Goal: Information Seeking & Learning: Learn about a topic

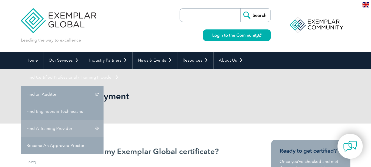
click at [103, 120] on link "Find A Training Provider" at bounding box center [62, 128] width 82 height 17
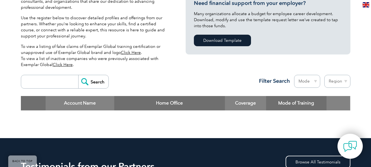
scroll to position [166, 0]
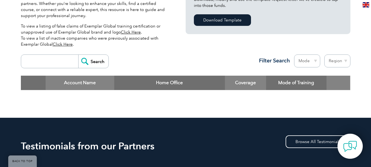
click at [335, 61] on select "Region Australia Bahrain Bangladesh Brazil Canada Colombia Dominican Republic E…" at bounding box center [337, 60] width 26 height 13
select select "Pakistan"
click at [324, 54] on select "Region Australia Bahrain Bangladesh Brazil Canada Colombia Dominican Republic E…" at bounding box center [337, 60] width 26 height 13
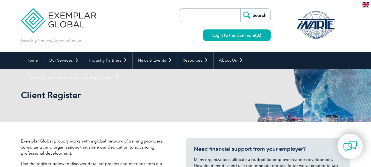
select select "Pakistan"
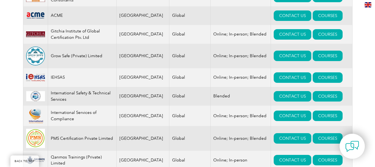
scroll to position [243, 0]
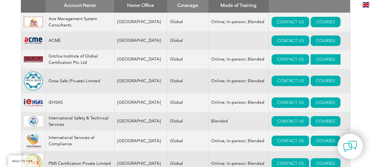
click at [317, 60] on link "COURSES" at bounding box center [325, 59] width 30 height 10
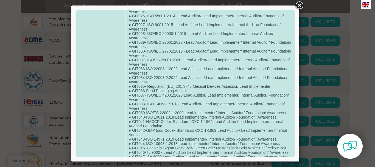
scroll to position [274, 0]
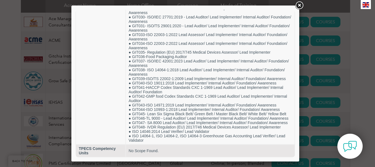
click at [297, 6] on link at bounding box center [299, 6] width 10 height 10
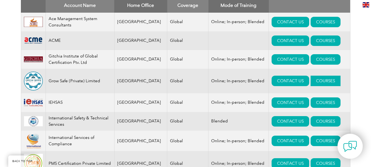
click at [310, 82] on link "COURSES" at bounding box center [325, 80] width 30 height 10
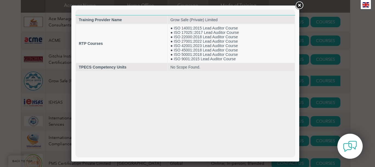
scroll to position [0, 0]
click at [298, 5] on link at bounding box center [299, 6] width 10 height 10
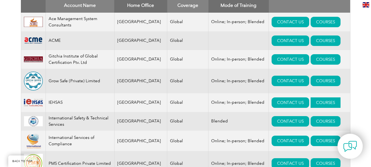
click at [311, 102] on link "COURSES" at bounding box center [325, 102] width 30 height 10
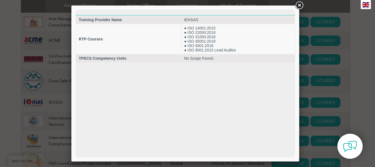
click at [299, 6] on link at bounding box center [299, 6] width 10 height 10
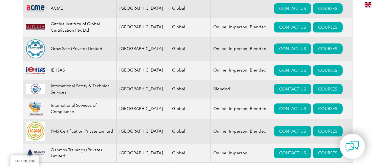
scroll to position [275, 0]
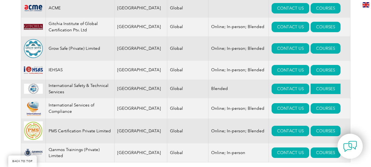
click at [310, 91] on link "COURSES" at bounding box center [325, 88] width 30 height 10
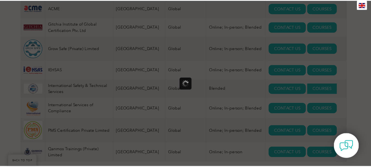
scroll to position [0, 0]
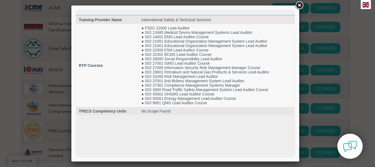
click at [298, 6] on link at bounding box center [299, 6] width 10 height 10
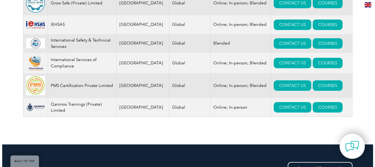
scroll to position [320, 0]
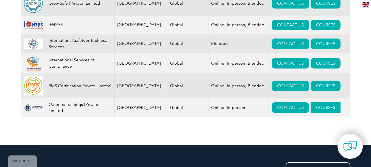
click at [313, 111] on link "COURSES" at bounding box center [325, 107] width 30 height 10
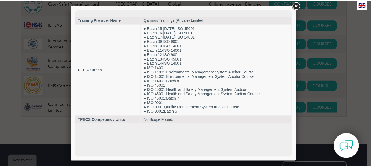
scroll to position [0, 0]
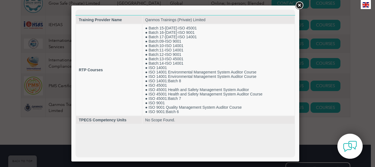
click at [299, 5] on link at bounding box center [299, 6] width 10 height 10
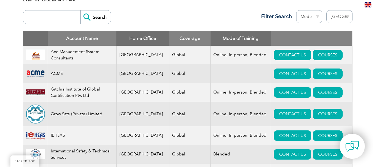
scroll to position [210, 0]
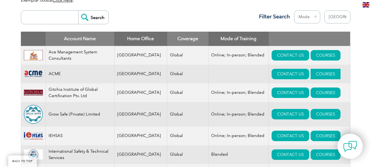
click at [310, 74] on link "COURSES" at bounding box center [325, 74] width 30 height 10
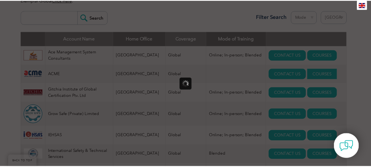
scroll to position [0, 0]
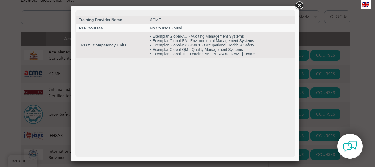
click at [298, 7] on link at bounding box center [299, 6] width 10 height 10
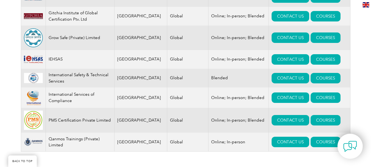
click at [178, 95] on td "Global" at bounding box center [187, 97] width 41 height 21
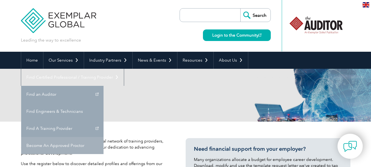
click at [103, 137] on link "Become An Approved Proctor" at bounding box center [62, 145] width 82 height 17
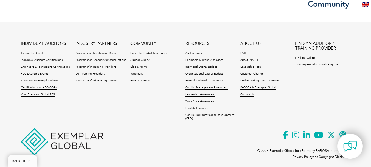
scroll to position [763, 0]
